Goal: Transaction & Acquisition: Purchase product/service

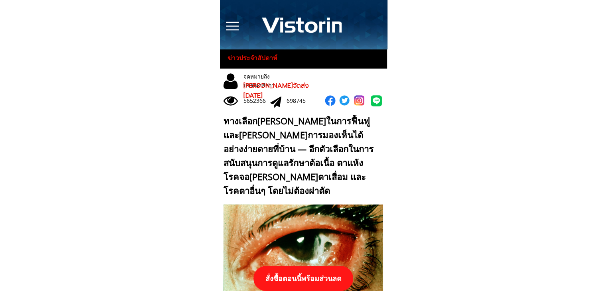
click at [322, 277] on p "สั่งซื้อตอนนี้พร้อมส่วนลด" at bounding box center [303, 278] width 100 height 25
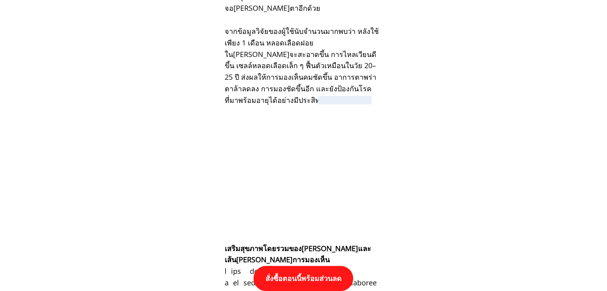
scroll to position [8287, 0]
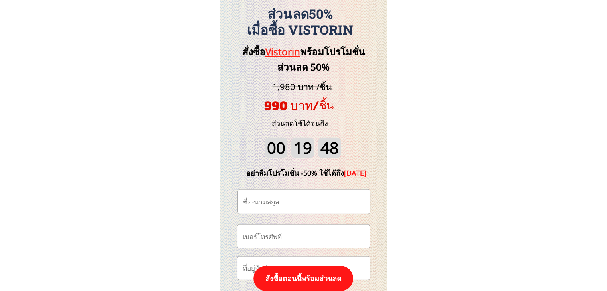
click at [304, 236] on input "tel" at bounding box center [304, 236] width 126 height 23
paste input "0922626248"
type input "0922626248"
click at [265, 203] on input "text" at bounding box center [304, 202] width 126 height 24
paste input "ฤกษ์ดี โขง"
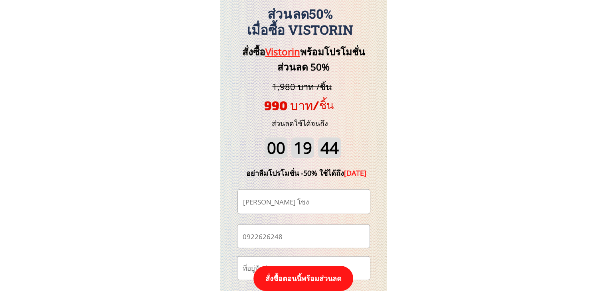
scroll to position [8366, 0]
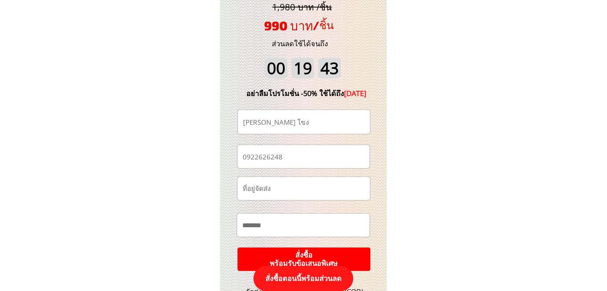
type input "ฤกษ์ดี โขง"
click at [334, 257] on p "สั่งซื้อ พร้อมรับข้อเสนอพิเศษ" at bounding box center [303, 259] width 139 height 25
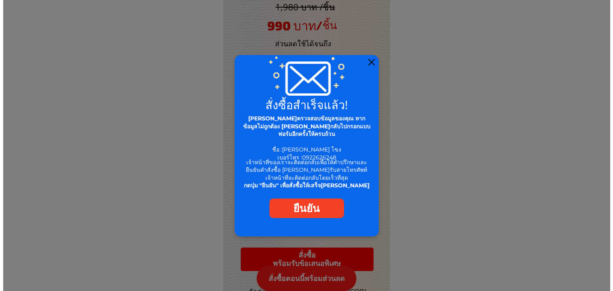
scroll to position [0, 0]
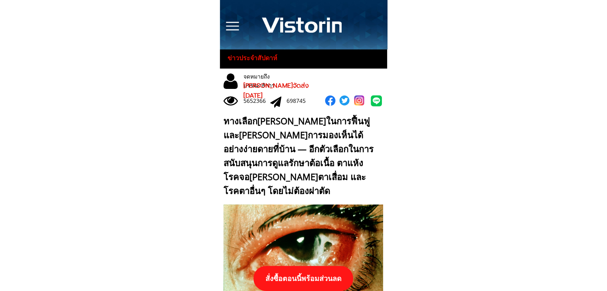
click at [320, 271] on p "สั่งซื้อตอนนี้พร้อมส่วนลด" at bounding box center [303, 278] width 100 height 25
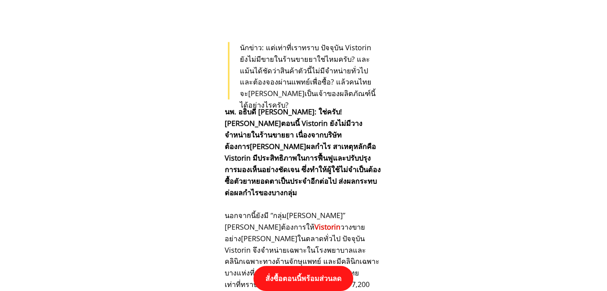
scroll to position [8287, 0]
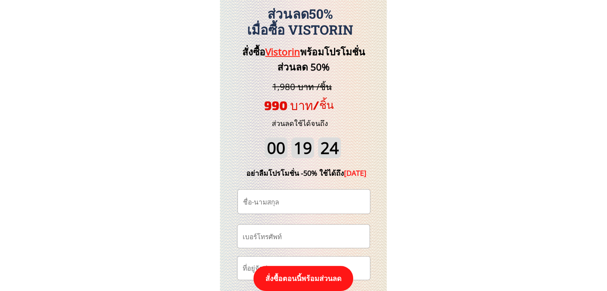
click at [315, 232] on input "tel" at bounding box center [304, 236] width 126 height 23
paste input "0840482386"
type input "0840482386"
click at [259, 194] on input "text" at bounding box center [304, 202] width 126 height 24
paste input "[PERSON_NAME]"
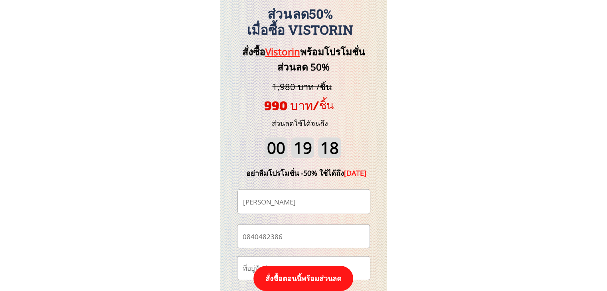
type input "[PERSON_NAME]"
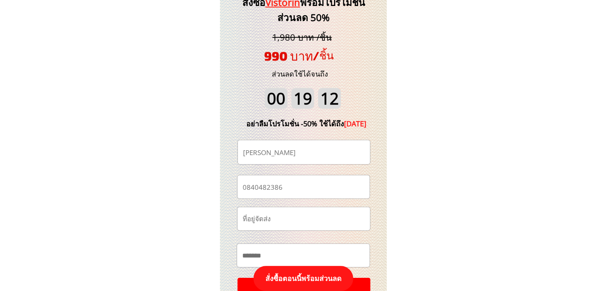
scroll to position [8406, 0]
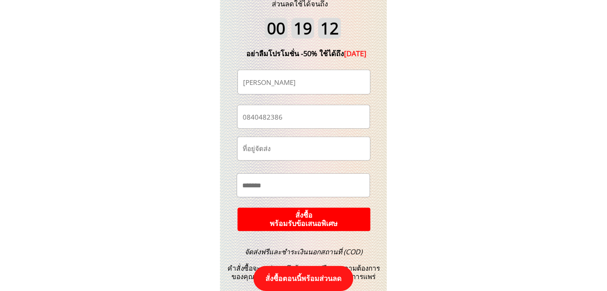
click at [278, 146] on input "text" at bounding box center [304, 148] width 126 height 23
click at [294, 184] on input "text" at bounding box center [303, 185] width 126 height 23
paste input "******"
type input "******"
click at [318, 217] on p "สั่งซื้อ พร้อมรับข้อเสนอพิเศษ" at bounding box center [303, 219] width 141 height 25
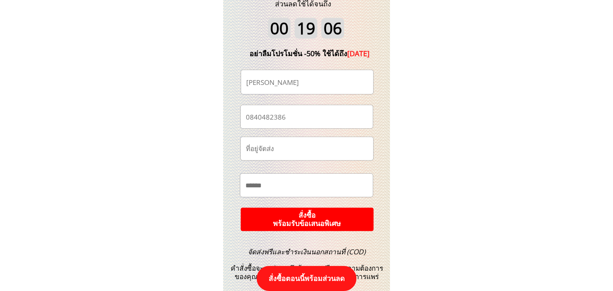
scroll to position [0, 0]
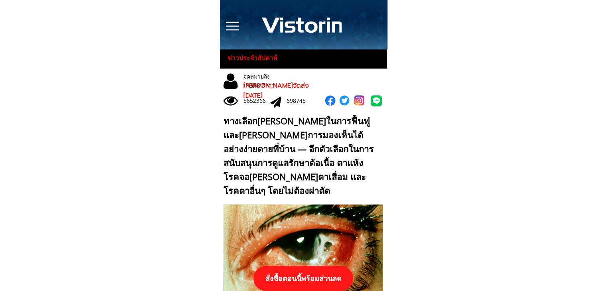
click at [294, 282] on p "สั่งซื้อตอนนี้พร้อมส่วนลด" at bounding box center [303, 278] width 100 height 25
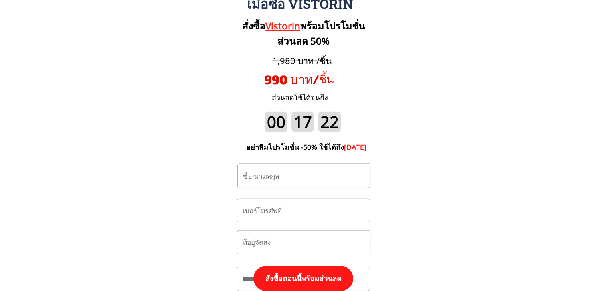
scroll to position [8326, 0]
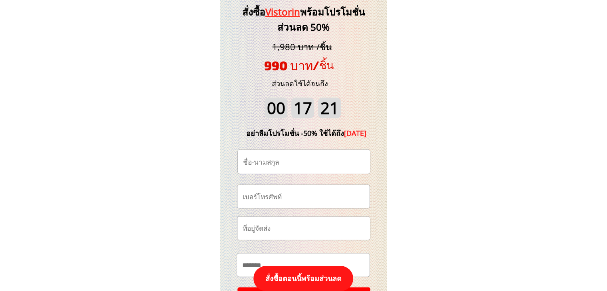
click at [292, 199] on input "tel" at bounding box center [304, 196] width 126 height 23
paste input "0808491576"
type input "0808491576"
click at [291, 160] on input "text" at bounding box center [304, 162] width 126 height 24
paste input "นายสมจิตร แก่งศิริ"
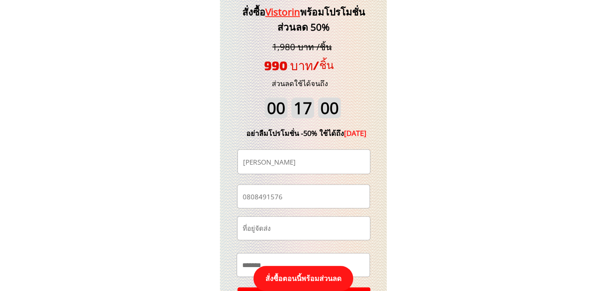
type input "นายสมจิตร แก่งศิริ"
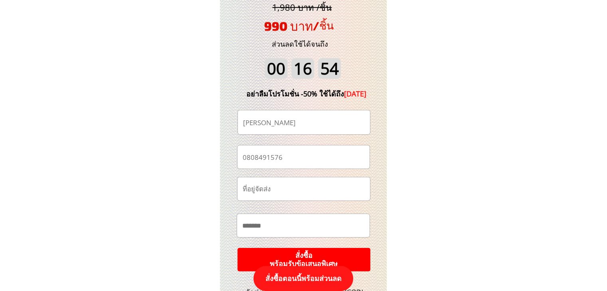
scroll to position [8406, 0]
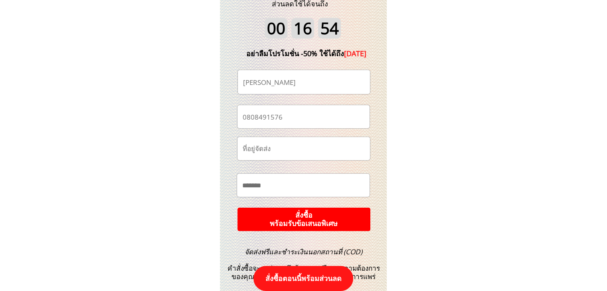
click at [297, 185] on input "text" at bounding box center [303, 185] width 126 height 23
click at [304, 155] on input "text" at bounding box center [304, 148] width 126 height 23
paste input "โรงเรียนเทศบาล 6 นครเชียงราย ( ฝั่งมัธยมตอนปลาย ) ต.ริมกก อำเภอเมืองเชียงราย จั…"
type input "โรงเรียนเทศบาล 6 นครเชียงราย ( ฝั่งมัธยมตอนปลาย ) ต.ริมกก อำเภอเมืองเชียงราย จั…"
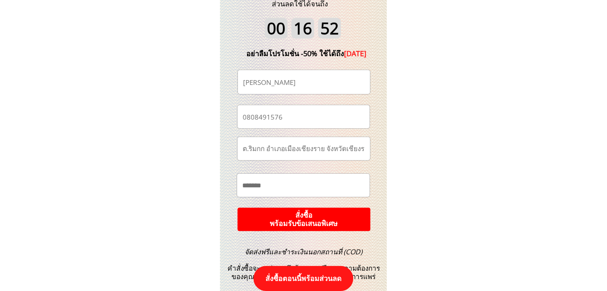
click at [346, 222] on p "สั่งซื้อ พร้อมรับข้อเสนอพิเศษ" at bounding box center [304, 219] width 134 height 24
